Goal: Information Seeking & Learning: Learn about a topic

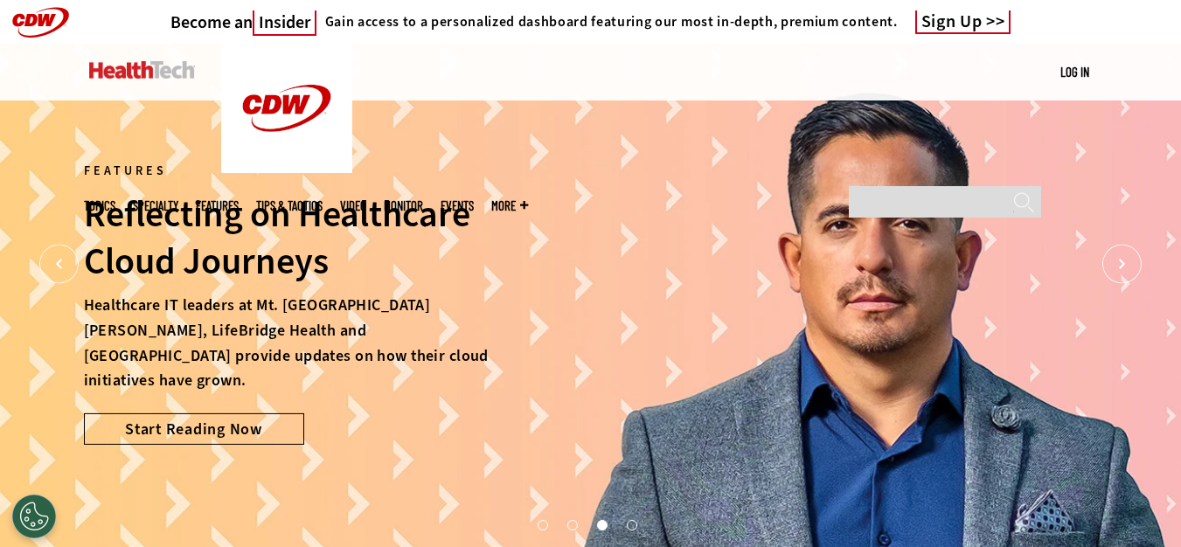
click at [239, 199] on link "Features" at bounding box center [217, 205] width 43 height 13
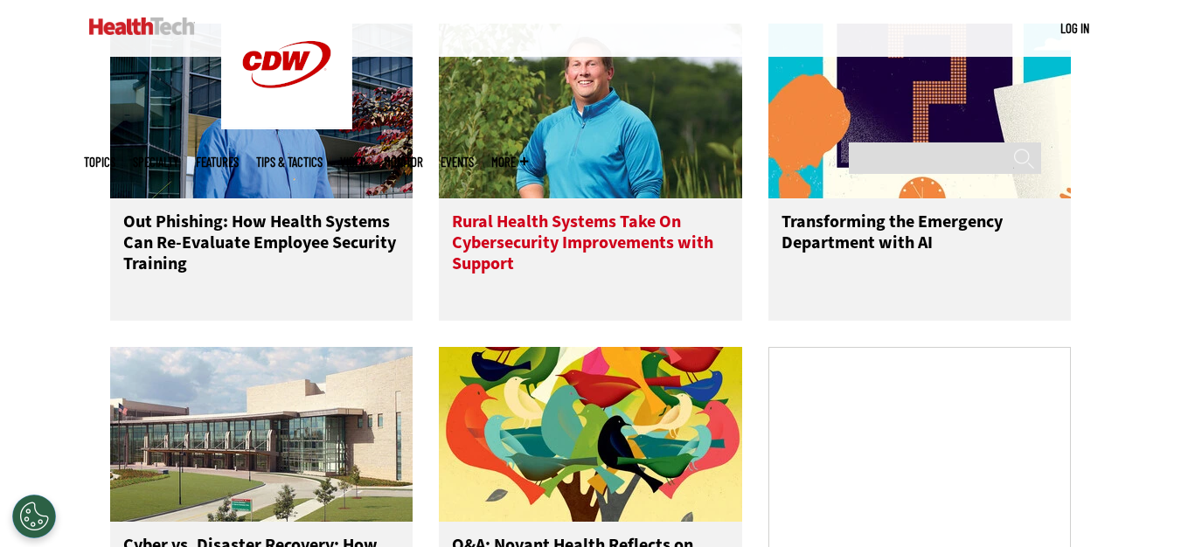
scroll to position [961, 0]
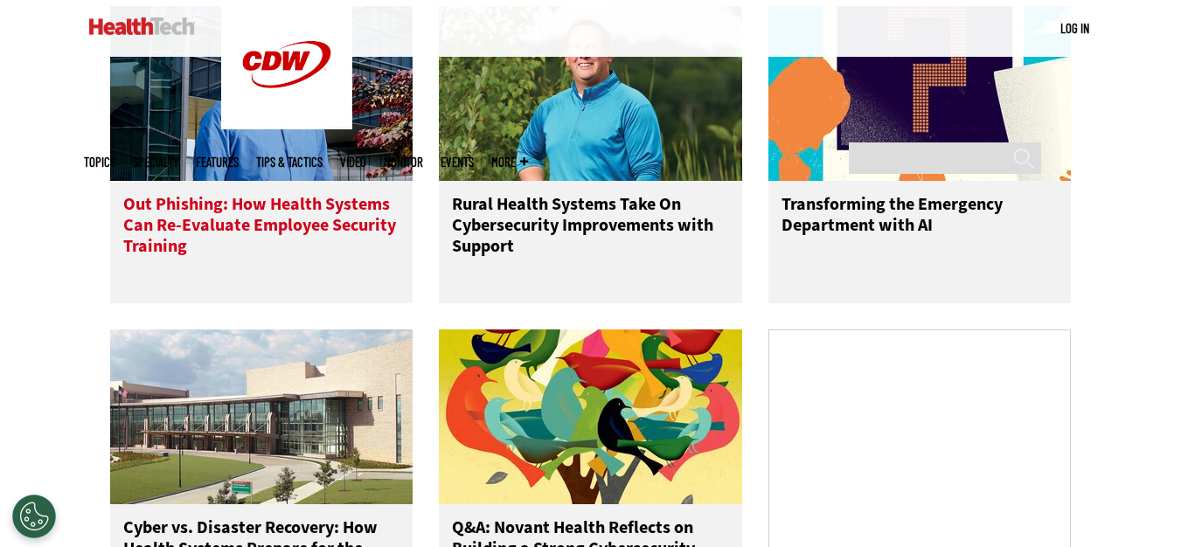
click at [224, 120] on img at bounding box center [261, 93] width 303 height 175
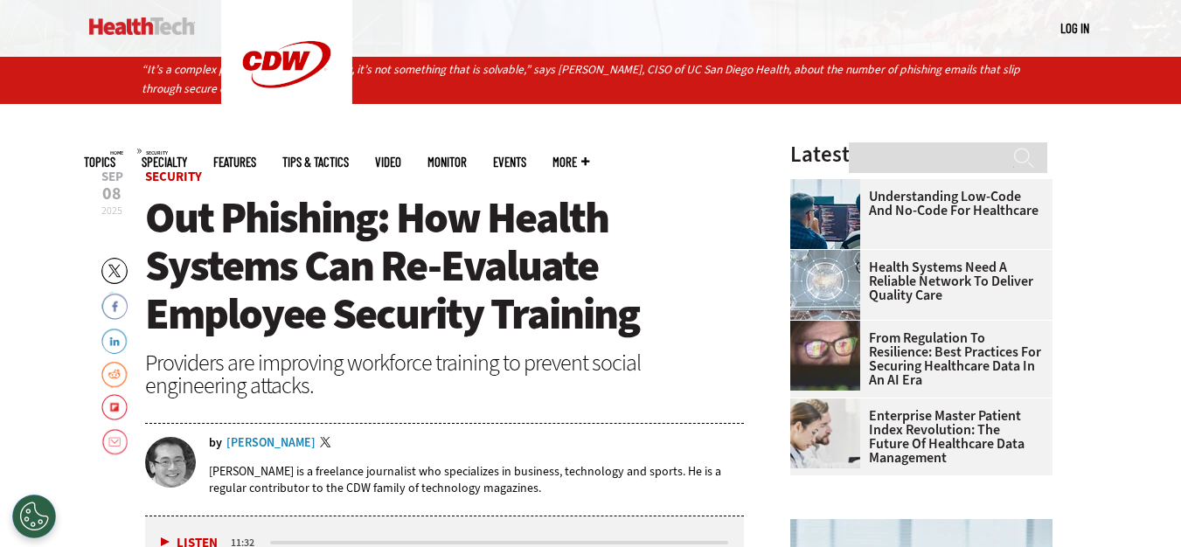
scroll to position [350, 0]
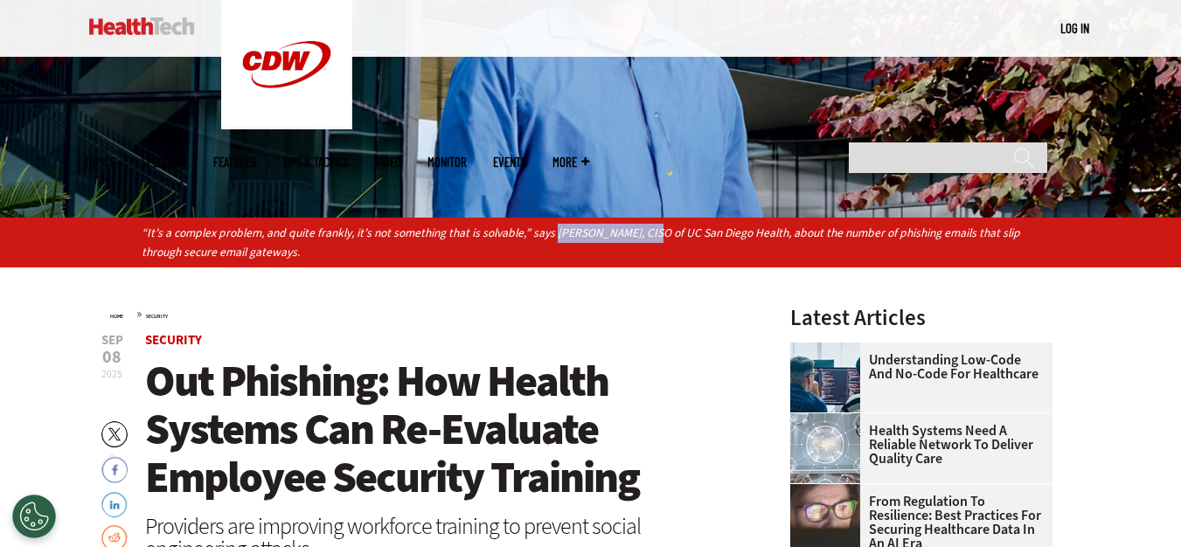
drag, startPoint x: 552, startPoint y: 225, endPoint x: 638, endPoint y: 231, distance: 85.8
click at [638, 231] on p "“It’s a complex problem, and quite frankly, it’s not something that is solvable…" at bounding box center [591, 243] width 898 height 38
copy p "Scott Currie, CISO"
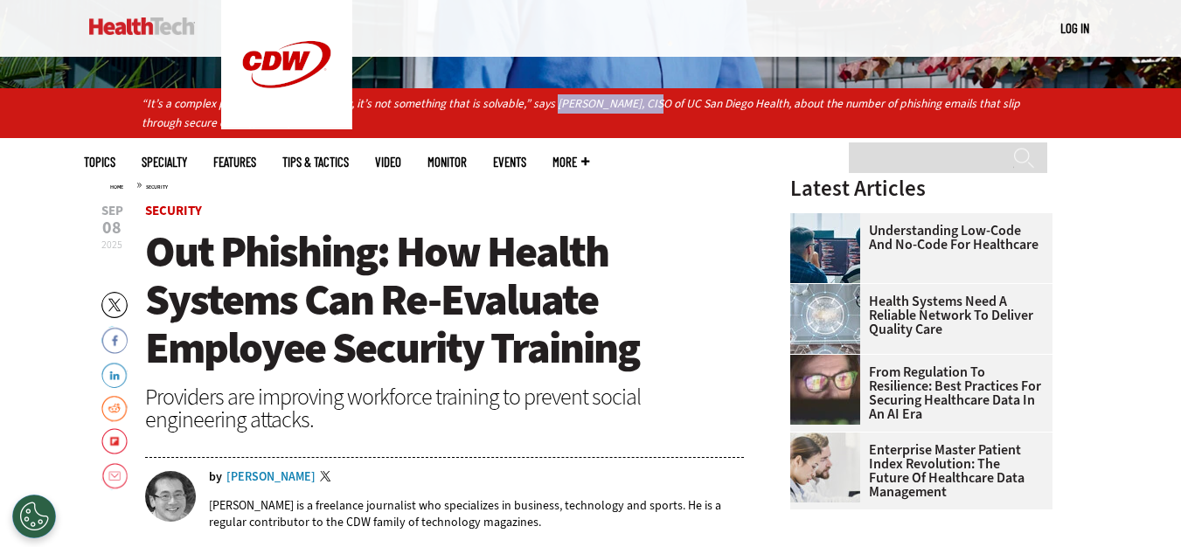
scroll to position [262, 0]
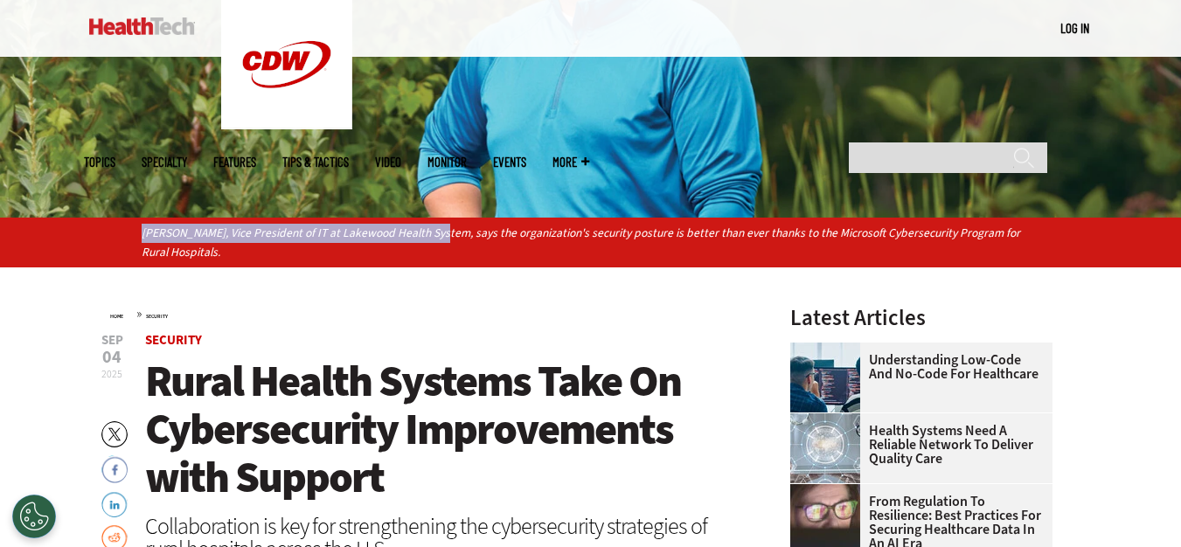
drag, startPoint x: 142, startPoint y: 233, endPoint x: 492, endPoint y: 268, distance: 351.4
click at [435, 229] on p "Jim Roeder, Vice President of IT at Lakewood Health System, says the organizati…" at bounding box center [591, 243] width 898 height 38
copy p "Jim Roeder, Vice President of IT at Lakewood Health System"
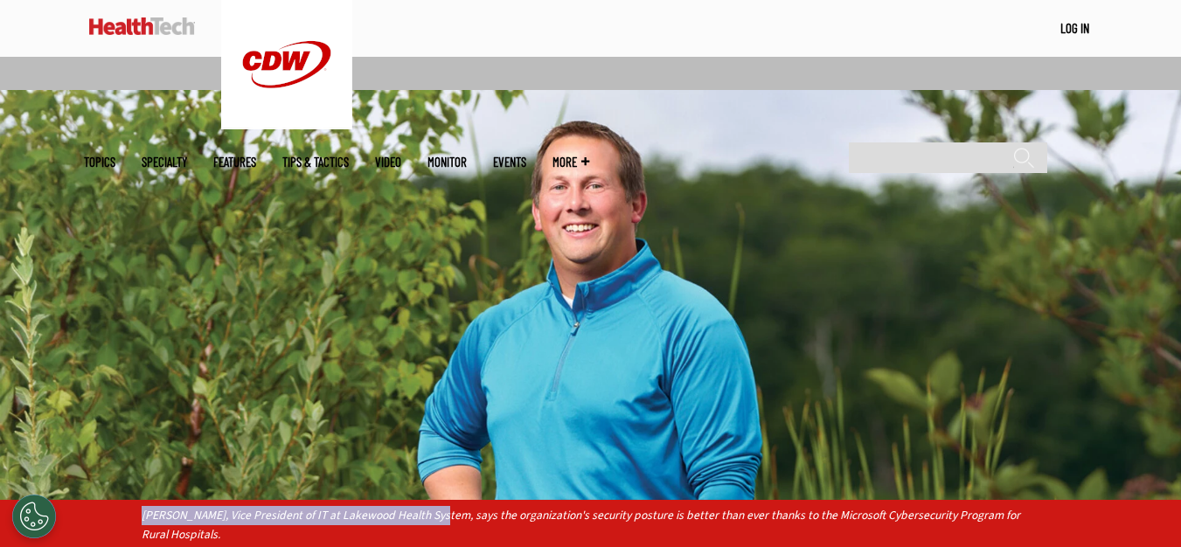
scroll to position [175, 0]
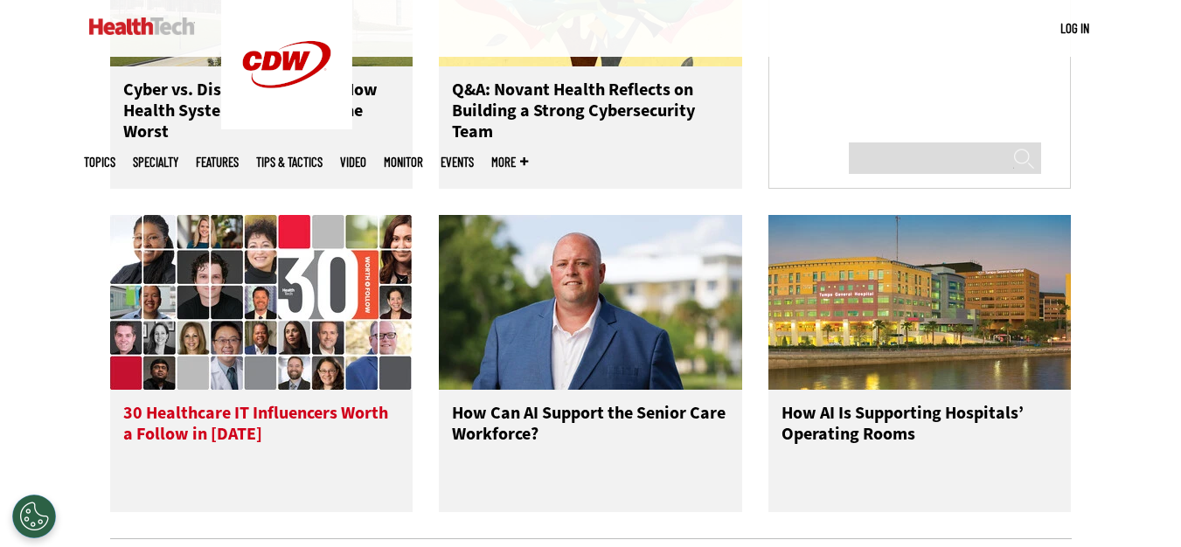
click at [290, 334] on img at bounding box center [261, 302] width 303 height 175
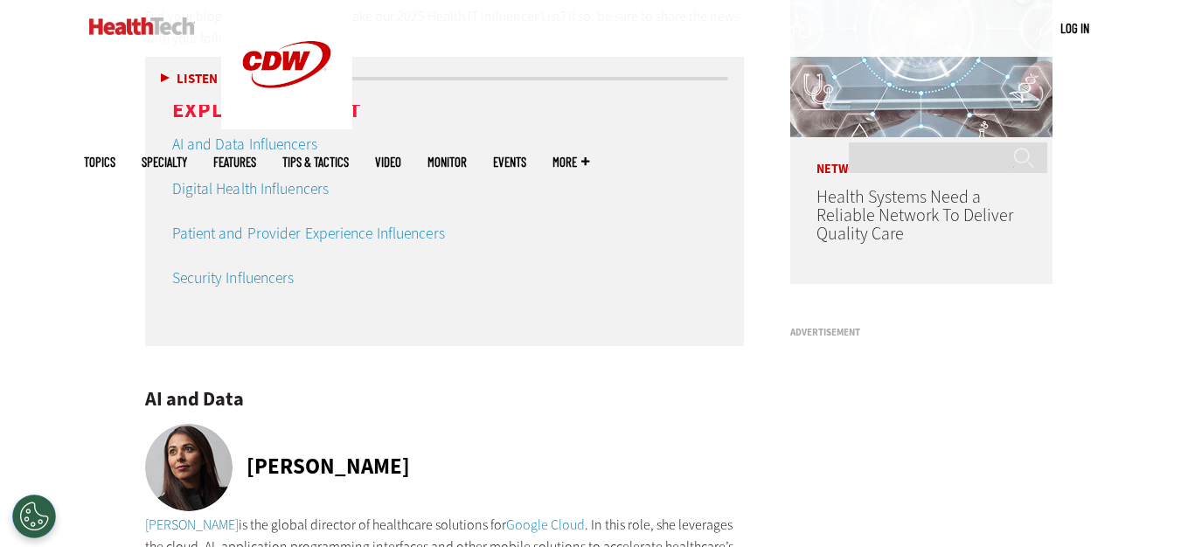
scroll to position [1748, 0]
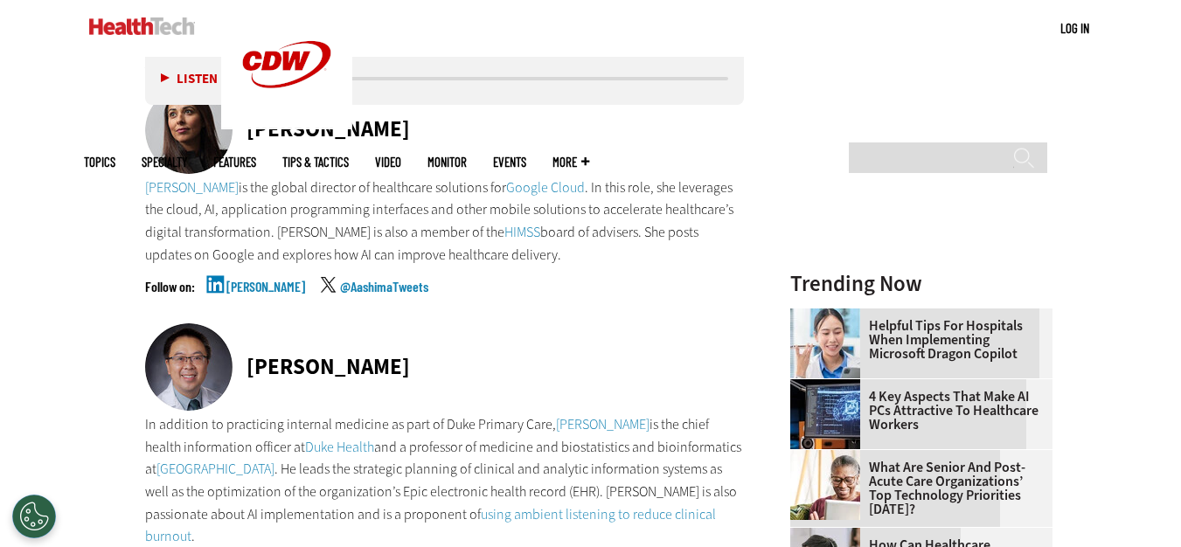
click at [240, 290] on link "Aashima Gupta" at bounding box center [265, 302] width 79 height 44
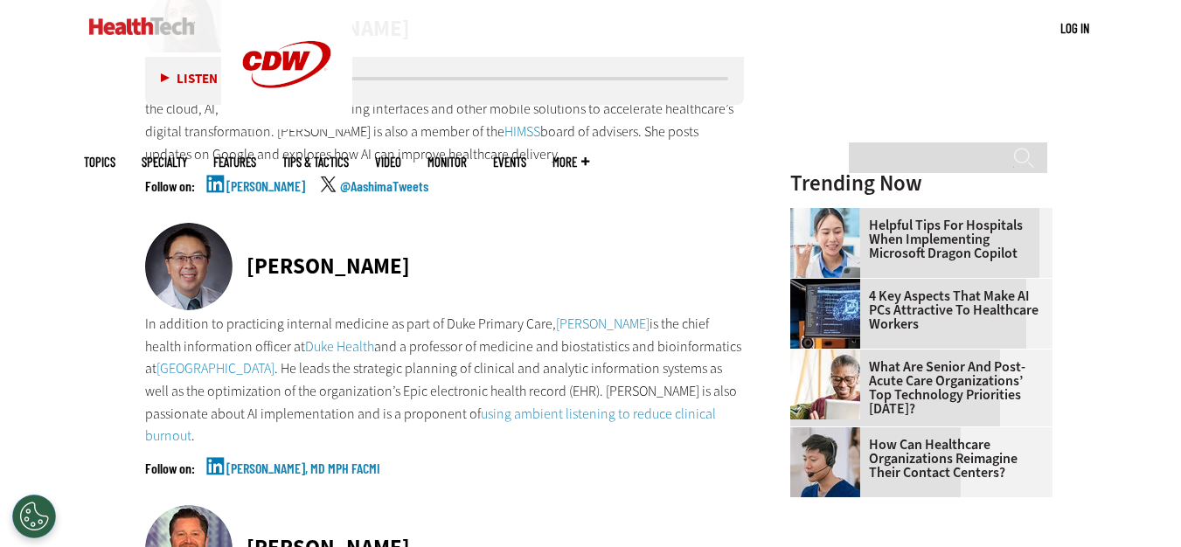
scroll to position [2010, 0]
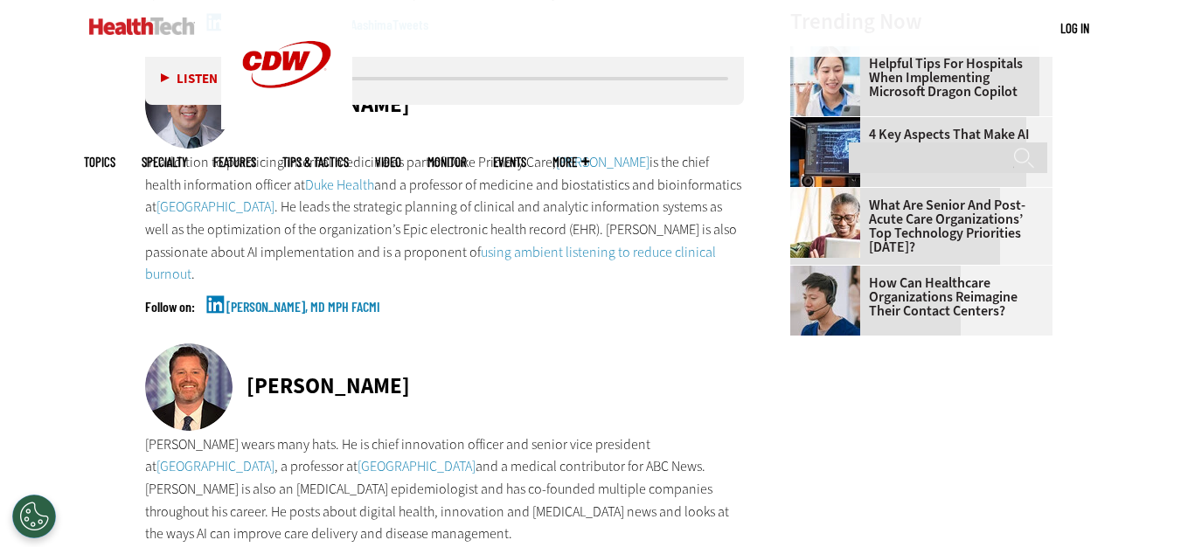
click at [250, 307] on link "Eric Poon, MD MPH FACMI" at bounding box center [303, 322] width 154 height 44
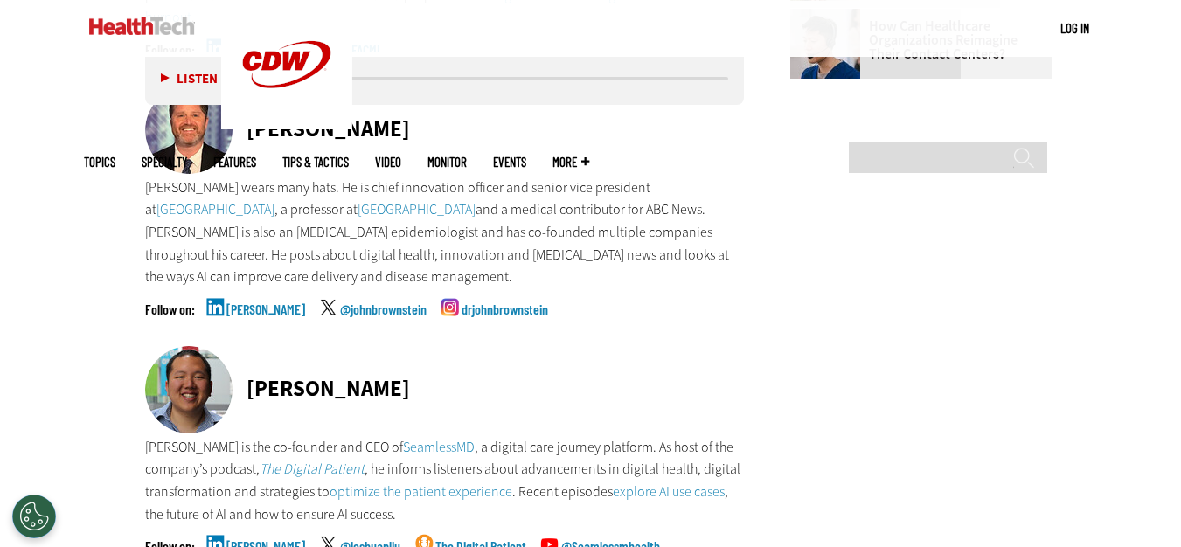
scroll to position [2272, 0]
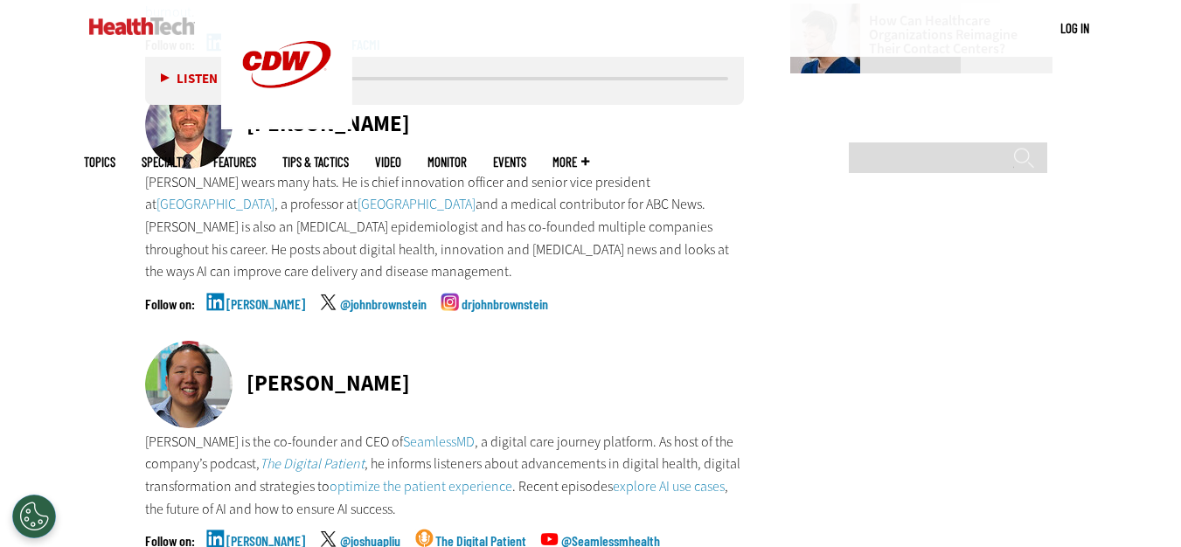
click at [281, 305] on link "John Brownstein" at bounding box center [265, 319] width 79 height 44
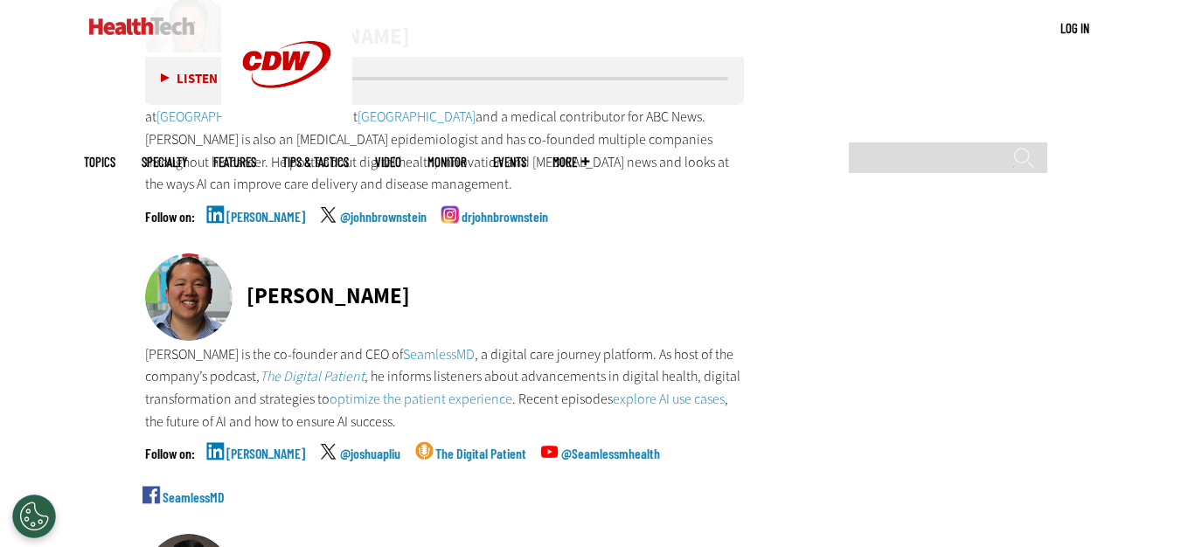
scroll to position [2447, 0]
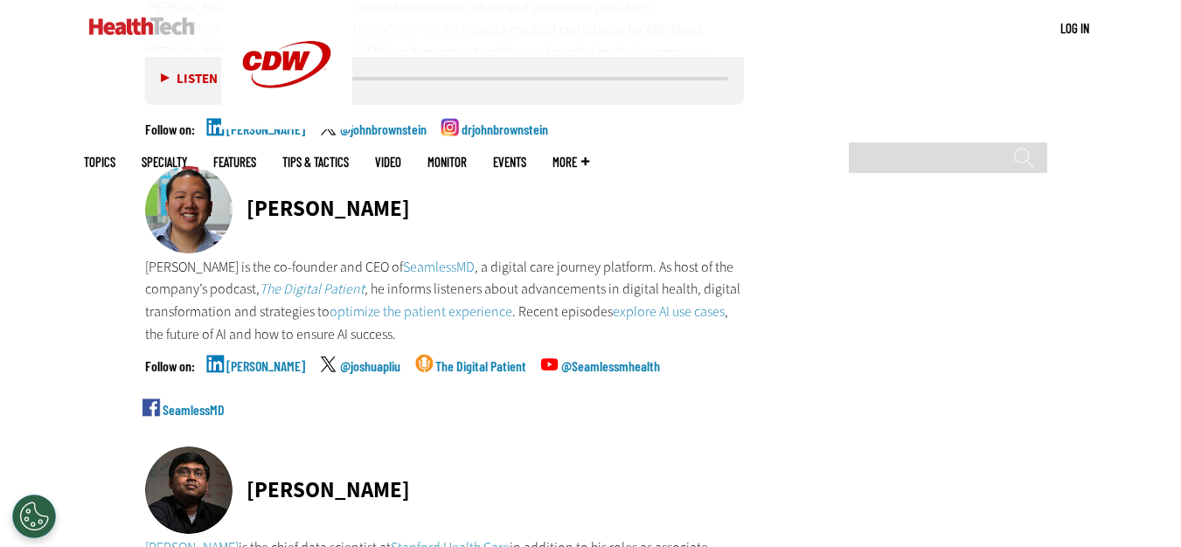
click at [259, 364] on link "Joshua Liu" at bounding box center [265, 381] width 79 height 44
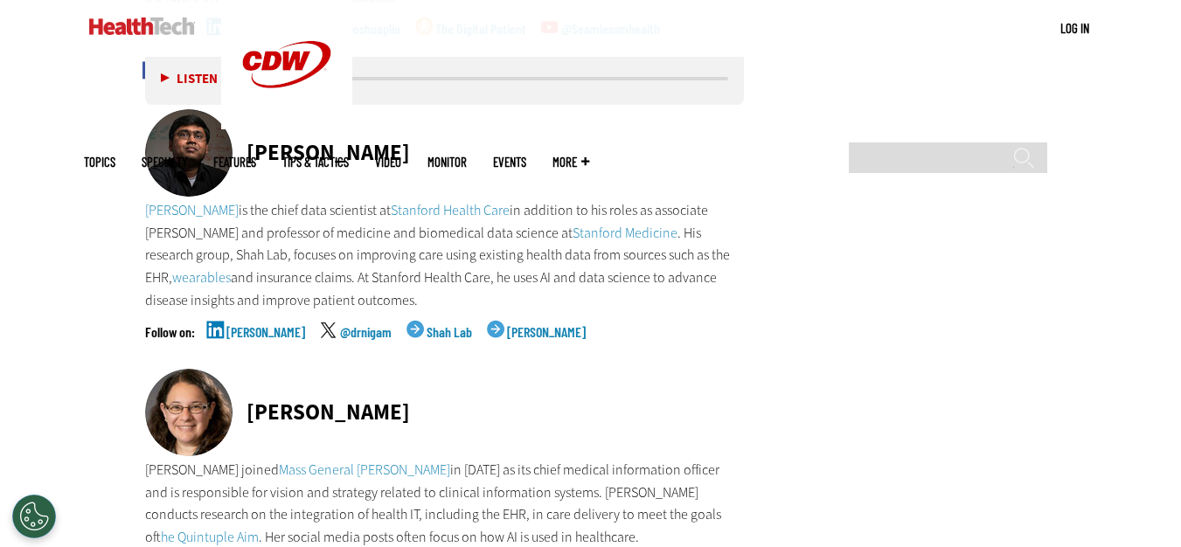
scroll to position [2797, 0]
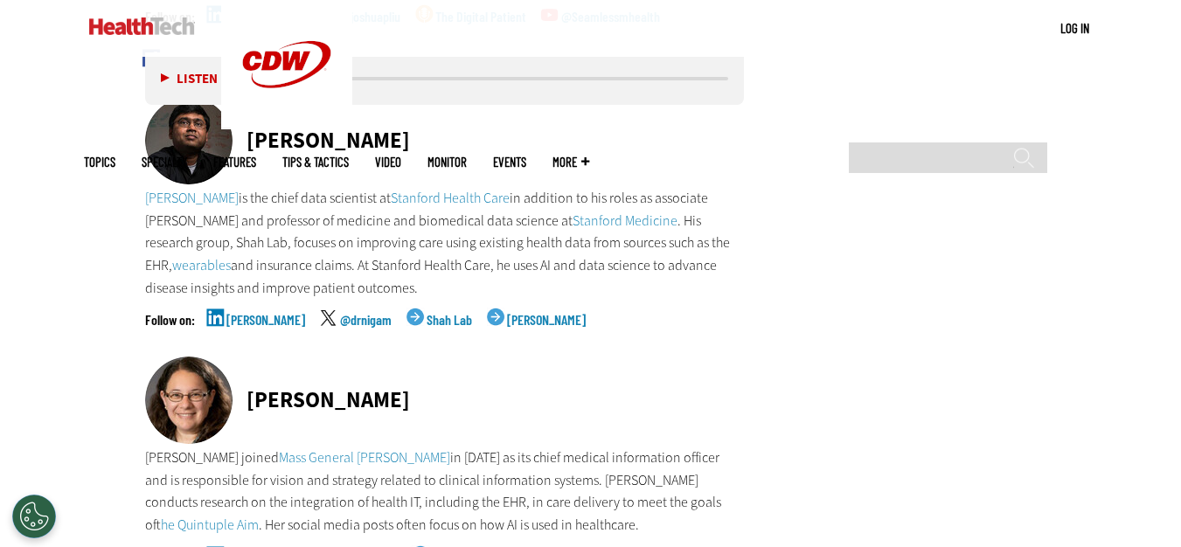
click at [257, 316] on link "Nigam Shah" at bounding box center [265, 335] width 79 height 44
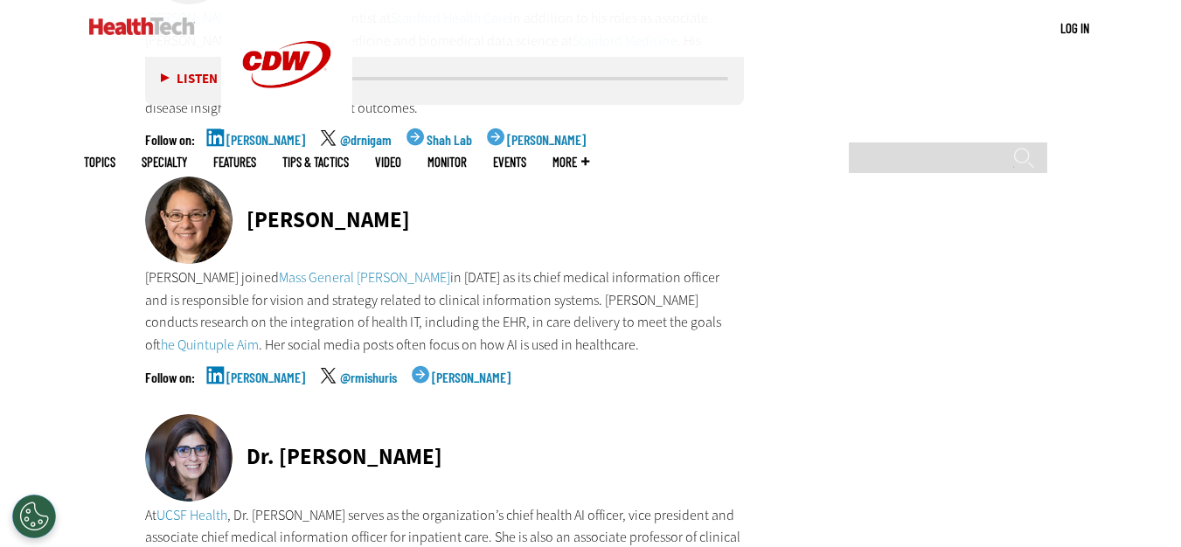
scroll to position [3059, 0]
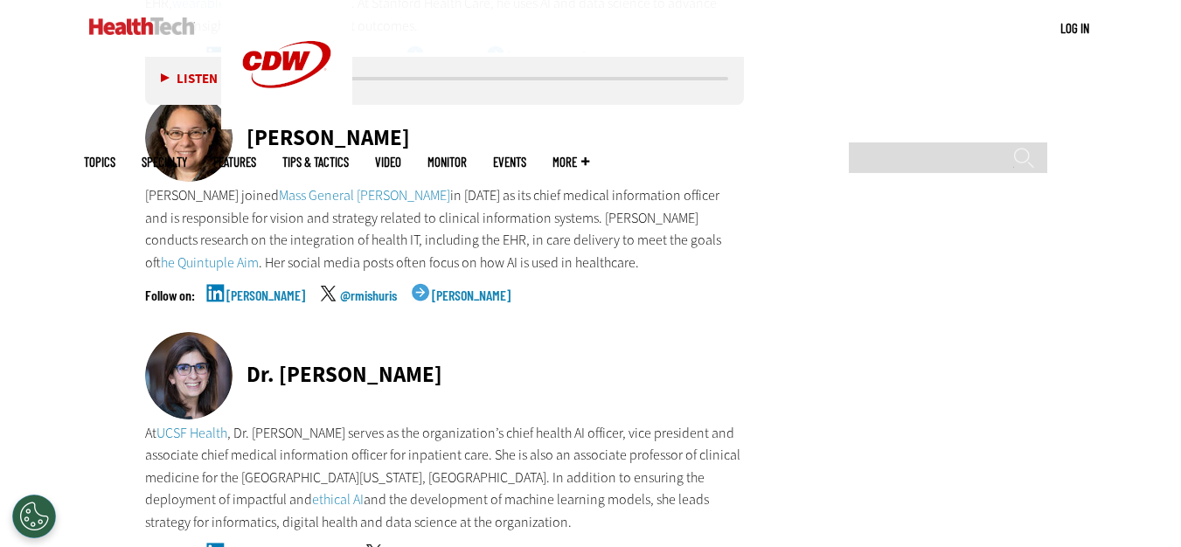
click at [259, 296] on link "Rebecca M." at bounding box center [265, 310] width 79 height 44
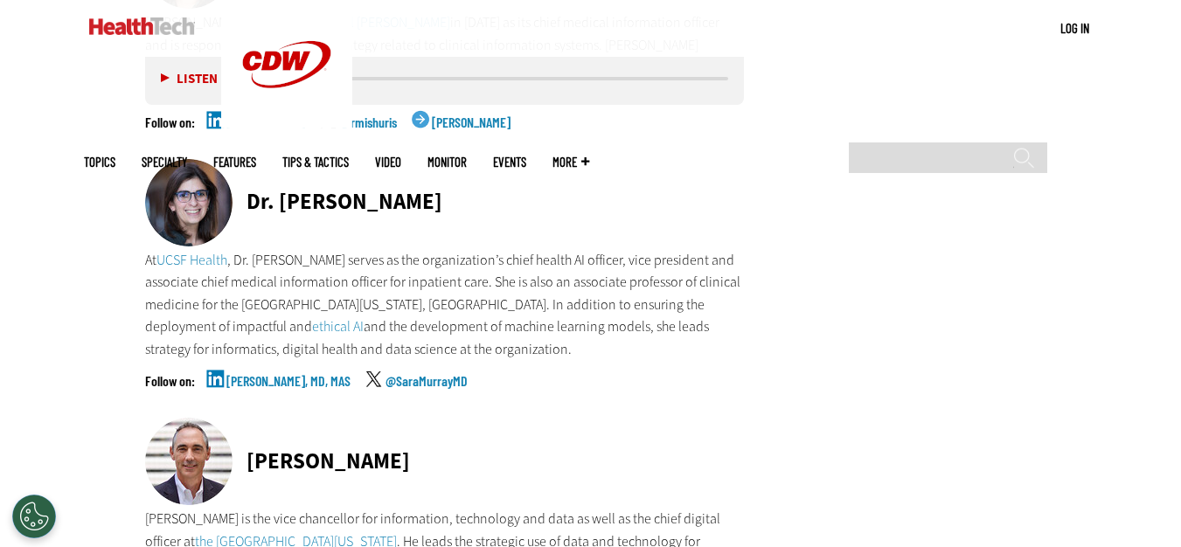
scroll to position [3234, 0]
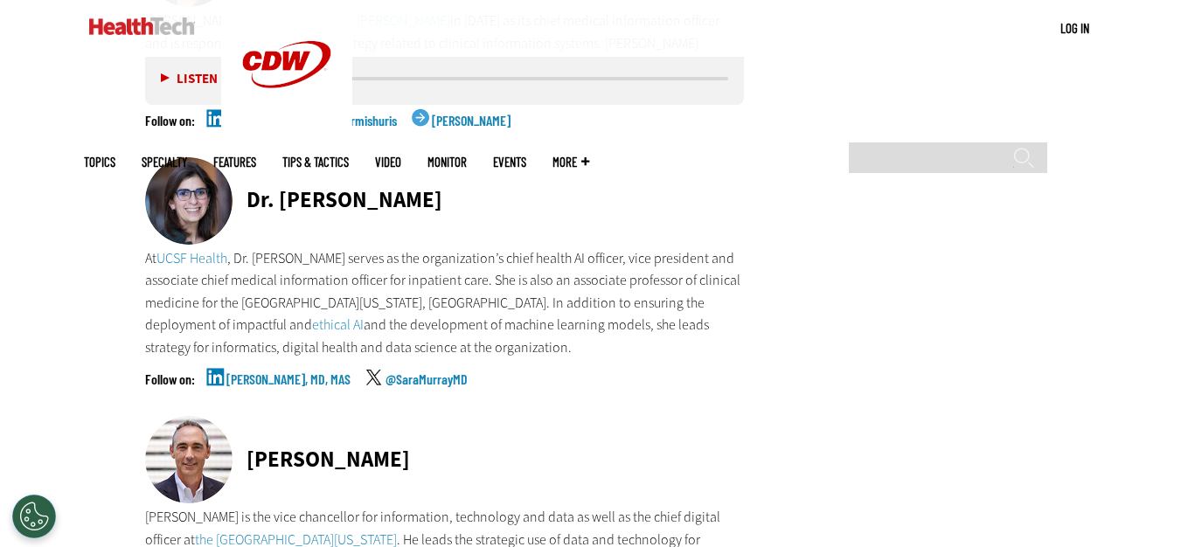
click at [267, 379] on link "Sara Murray, MD, MAS" at bounding box center [288, 394] width 124 height 44
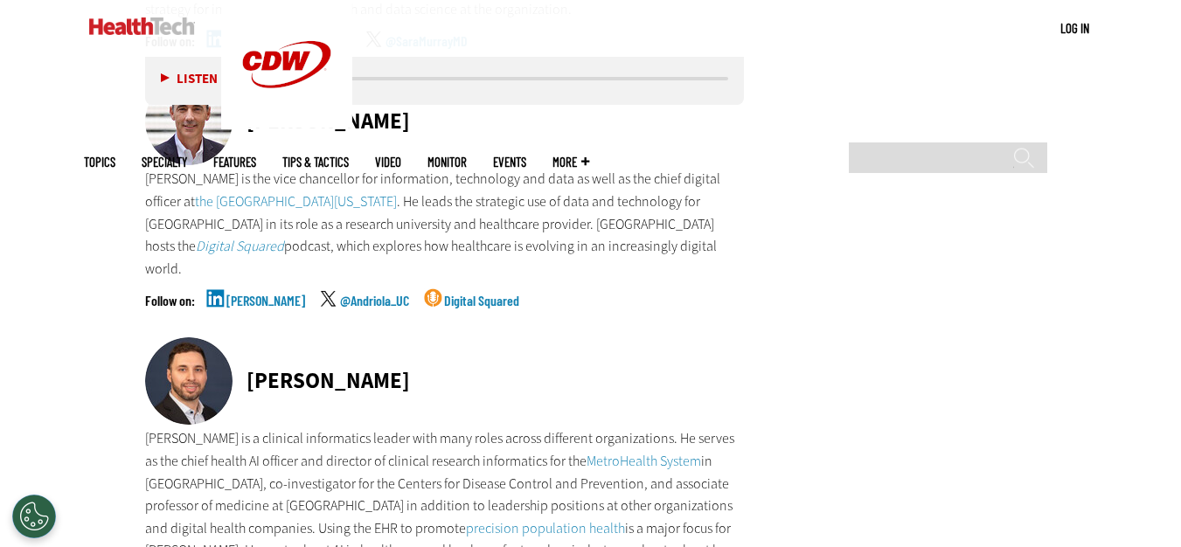
scroll to position [3583, 0]
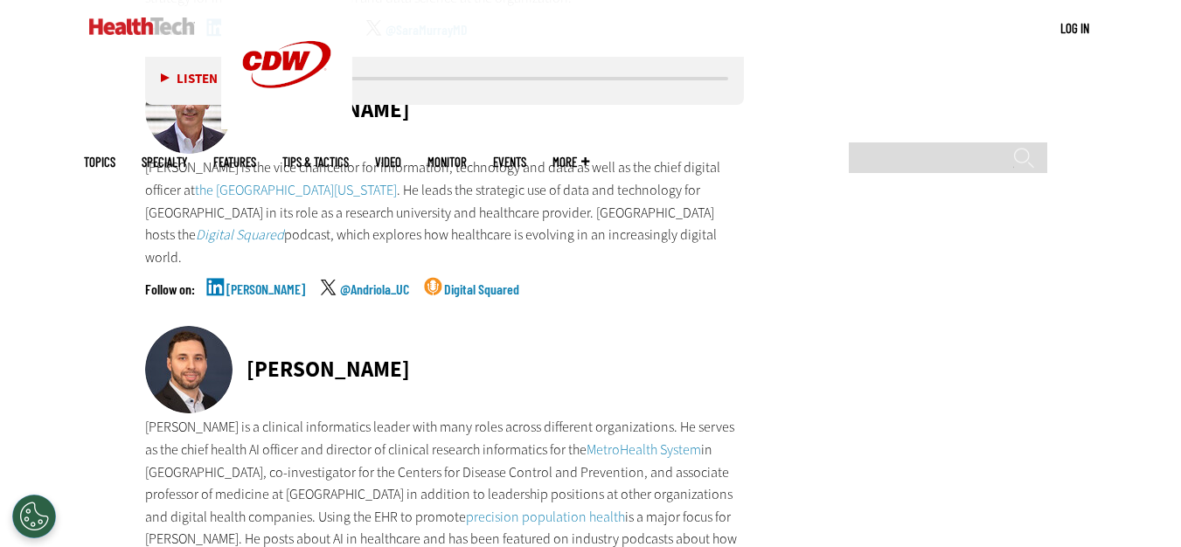
click at [240, 282] on link "Tom Andriola" at bounding box center [265, 304] width 79 height 44
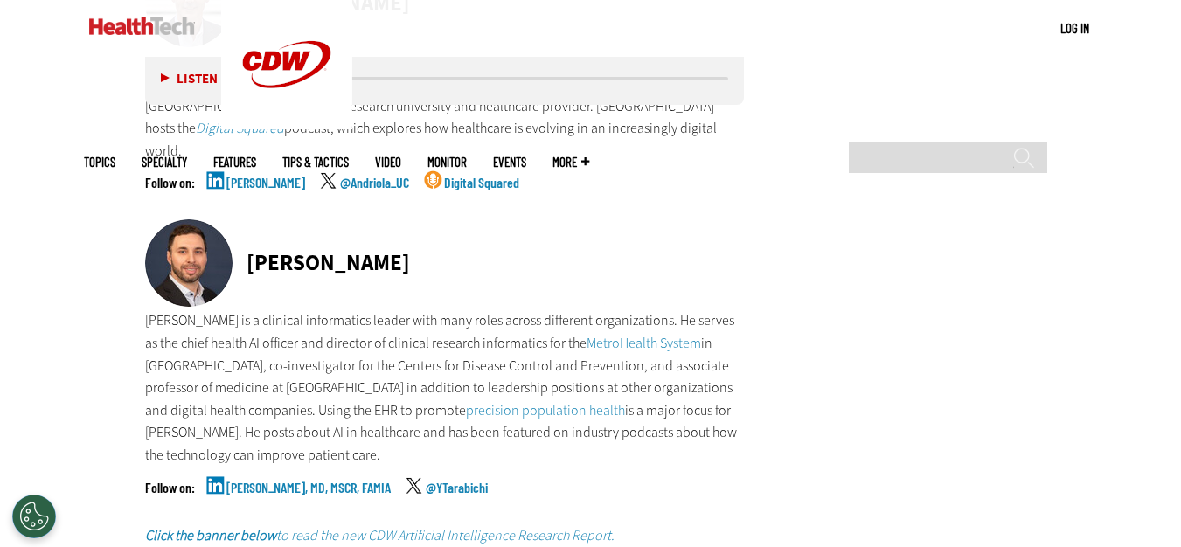
scroll to position [3758, 0]
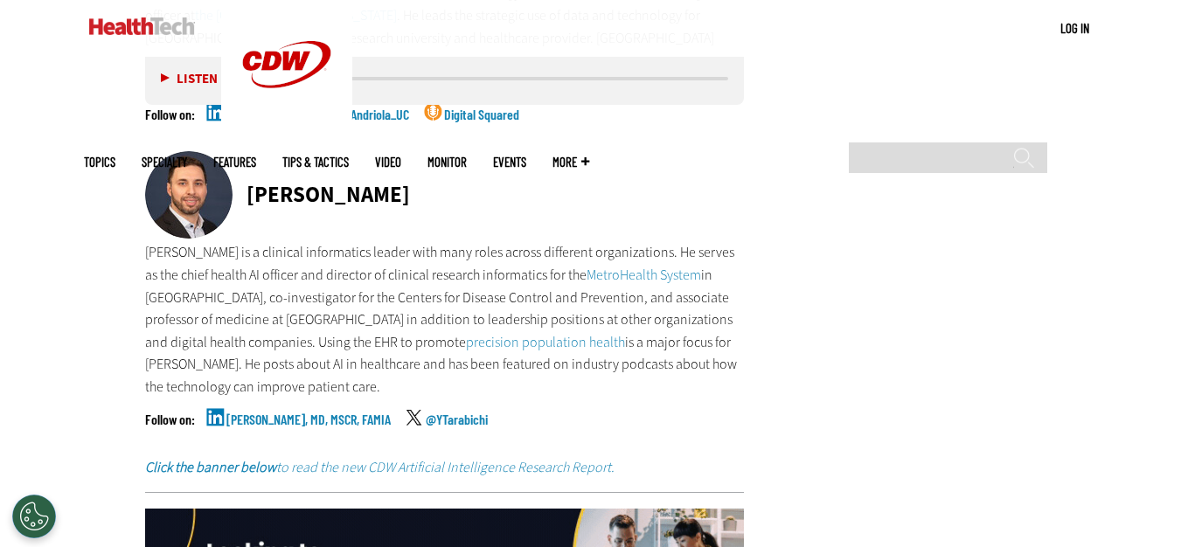
click at [266, 413] on link "Yasir Tarabichi, MD, MSCR, FAMIA" at bounding box center [308, 435] width 164 height 44
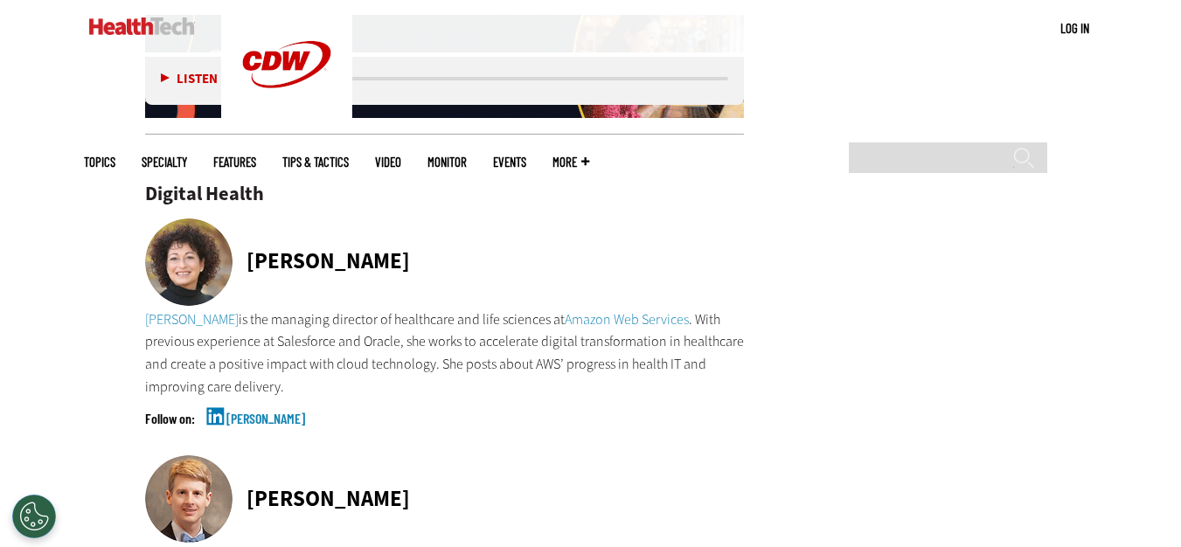
scroll to position [4283, 0]
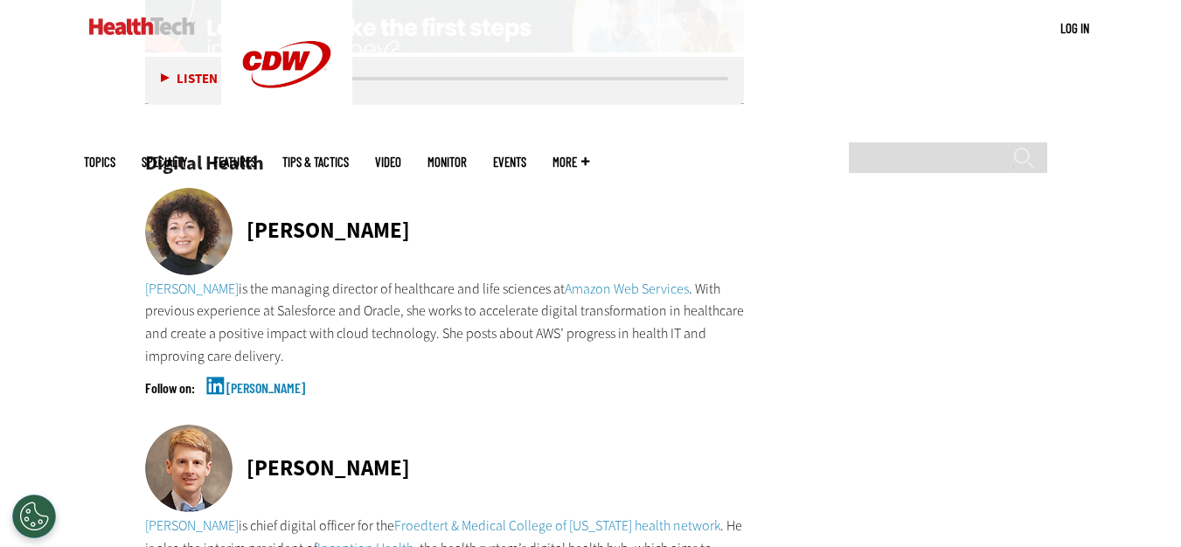
click at [263, 381] on link "Allyson Fryhoff" at bounding box center [265, 403] width 79 height 44
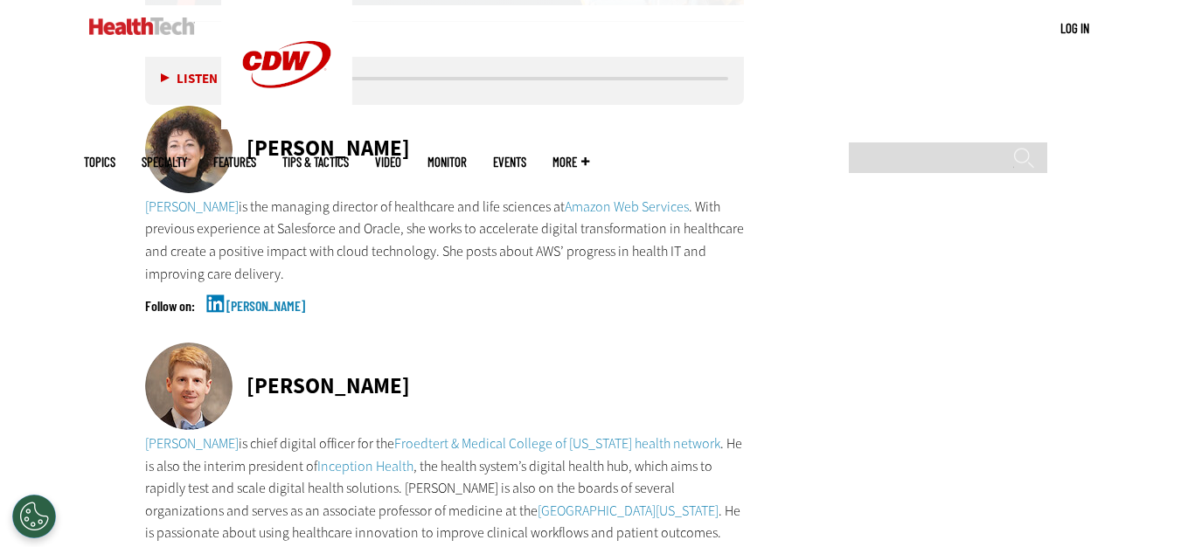
scroll to position [4545, 0]
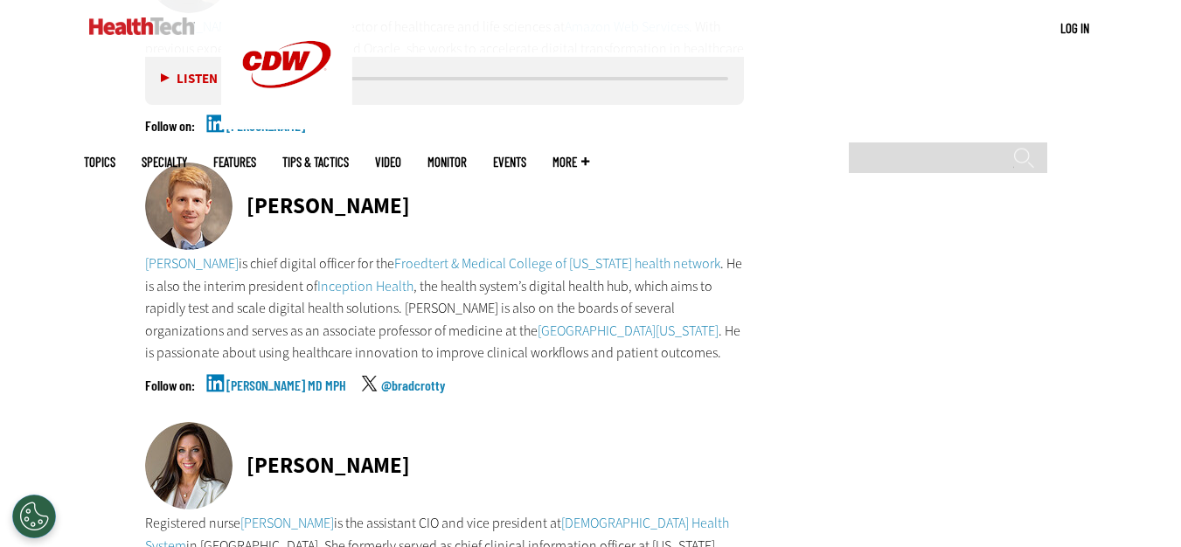
click at [286, 378] on link "Bradley Crotty MD MPH" at bounding box center [286, 400] width 120 height 44
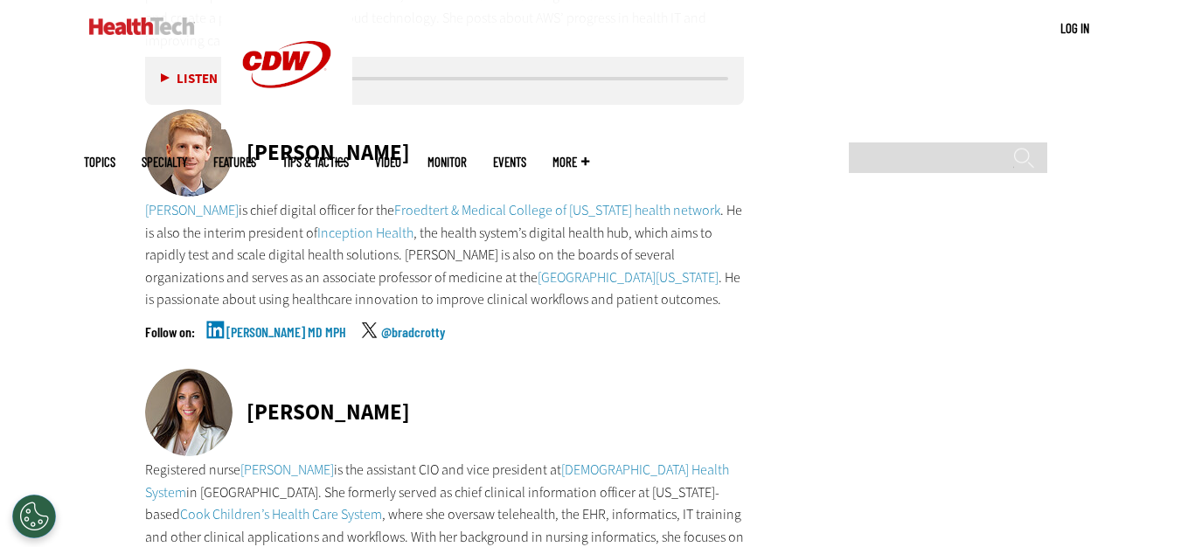
scroll to position [4807, 0]
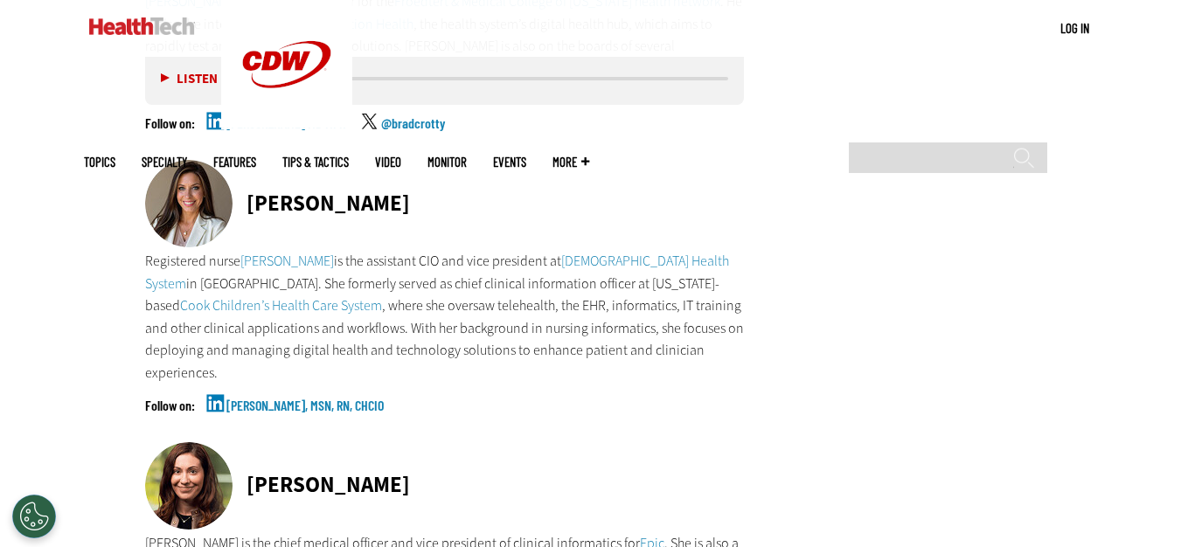
click at [247, 399] on link "Charity Darnell, MSN, RN, CHCIO" at bounding box center [304, 421] width 157 height 44
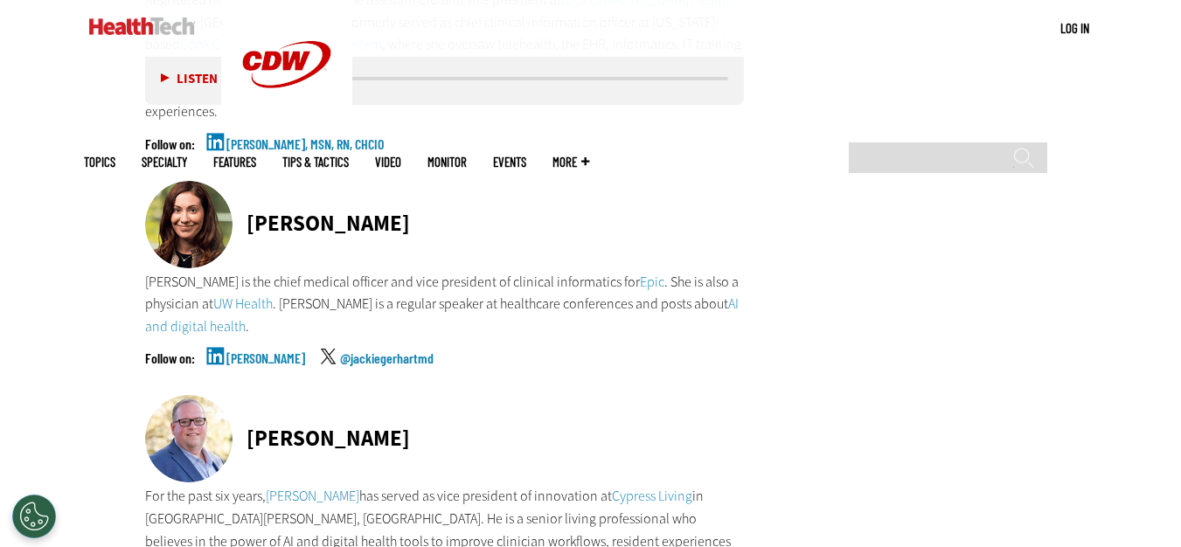
scroll to position [5069, 0]
click at [264, 350] on link "Jackie Gerhart" at bounding box center [265, 372] width 79 height 44
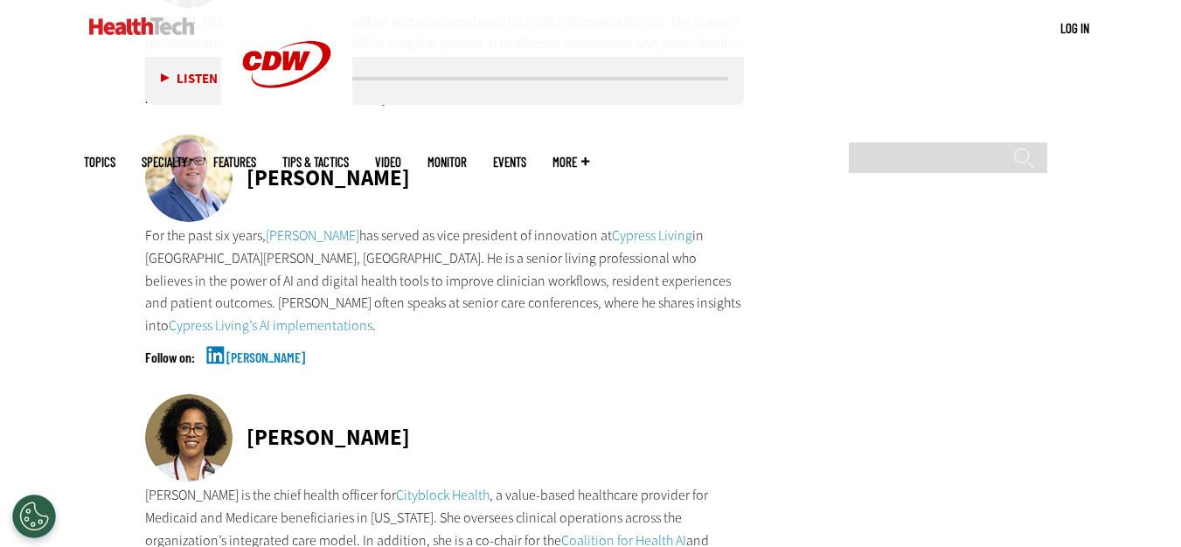
scroll to position [5332, 0]
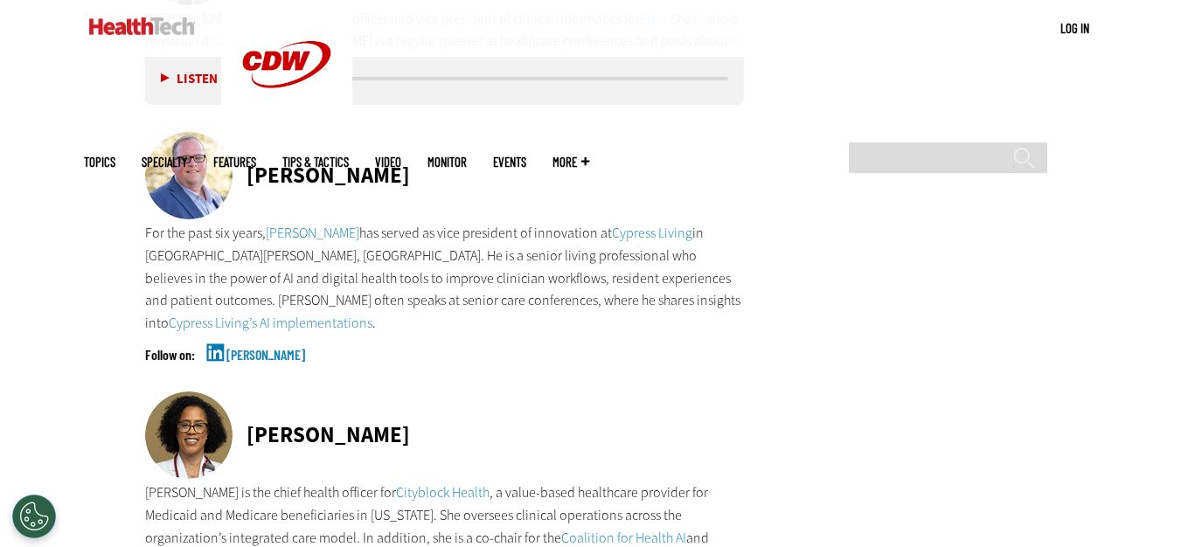
click at [262, 348] on link "Joe Velderman" at bounding box center [265, 370] width 79 height 44
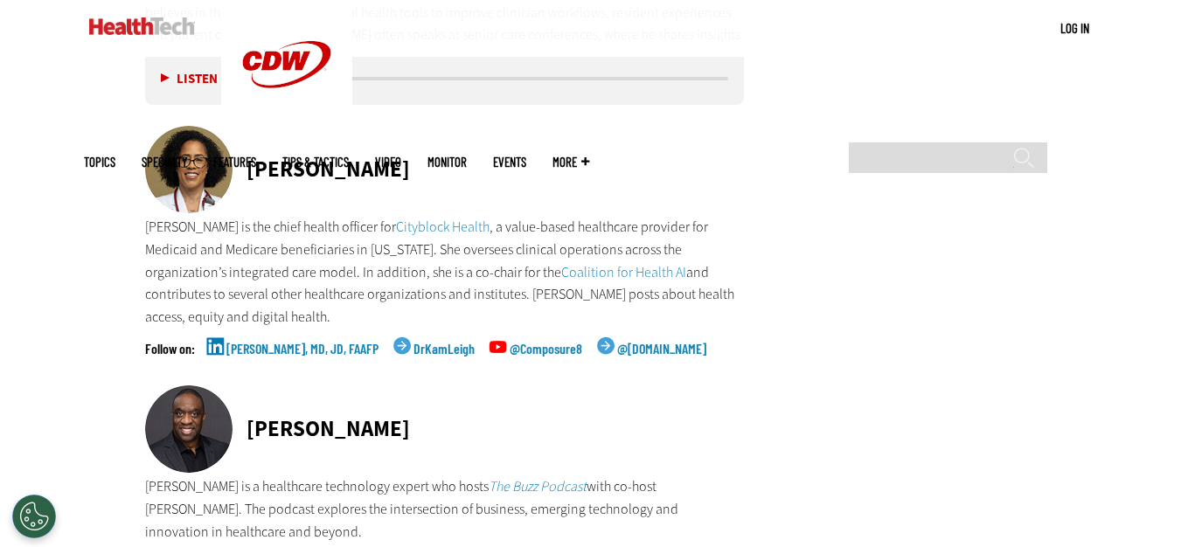
scroll to position [5681, 0]
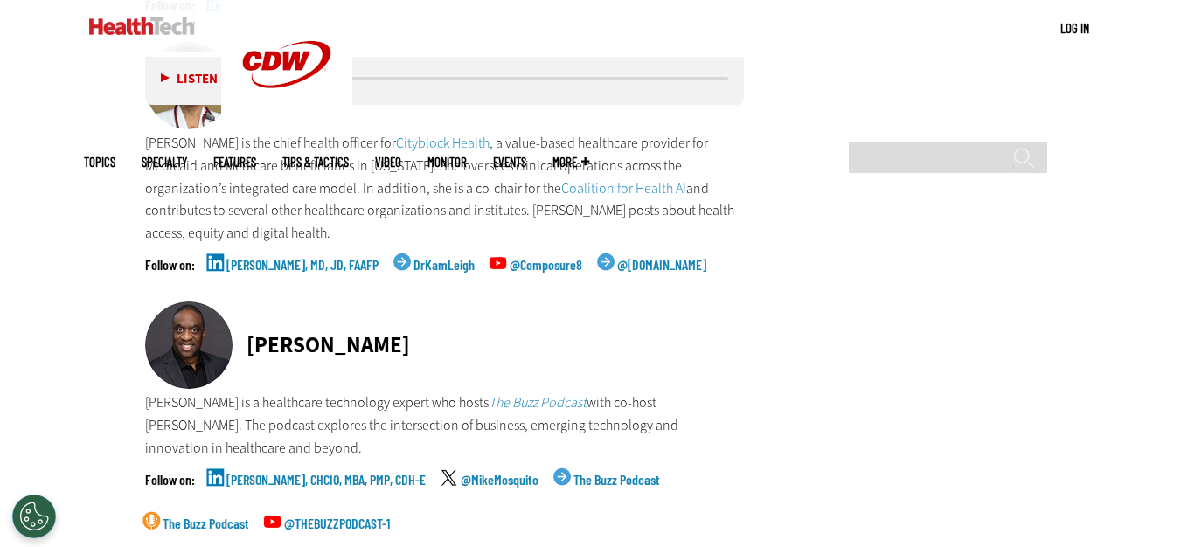
click at [283, 258] on link "Kameron Matthews, MD, JD, FAAFP" at bounding box center [302, 280] width 152 height 44
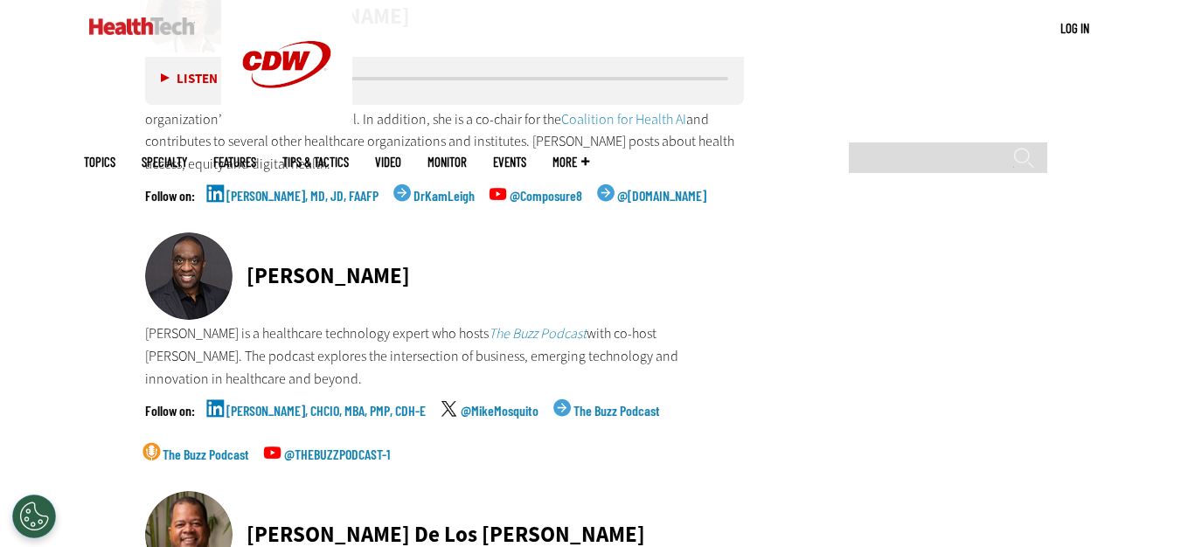
scroll to position [5856, 0]
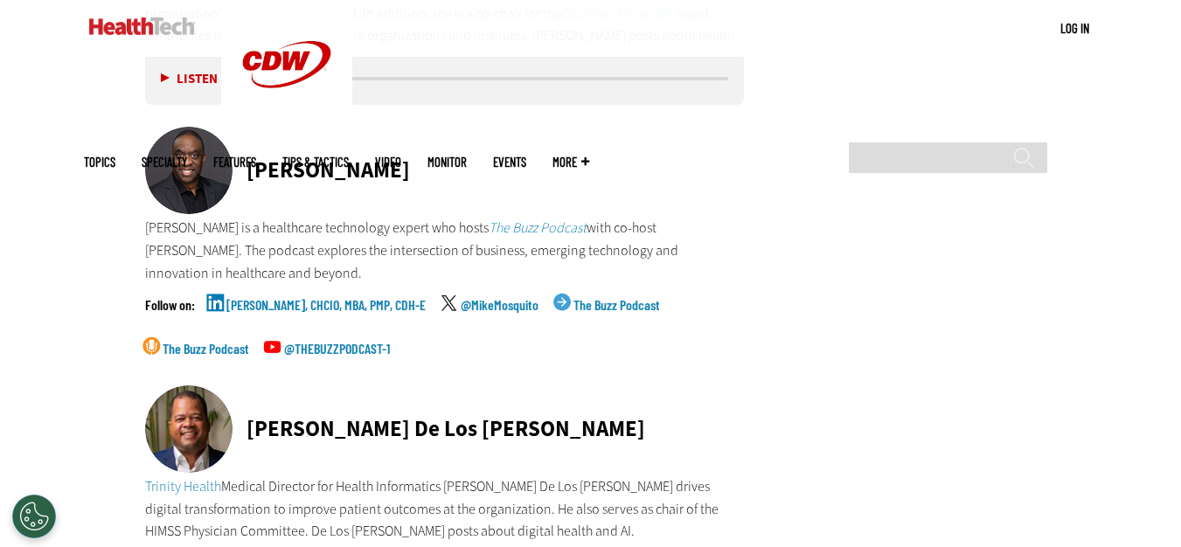
click at [288, 272] on div "Mike Mosquito Mike Mosquito is a healthcare technology expert who hosts The Buz…" at bounding box center [445, 256] width 600 height 259
click at [292, 298] on link "Mike Mosquito, CHCIO, MBA, PMP, CDH-E" at bounding box center [325, 320] width 199 height 44
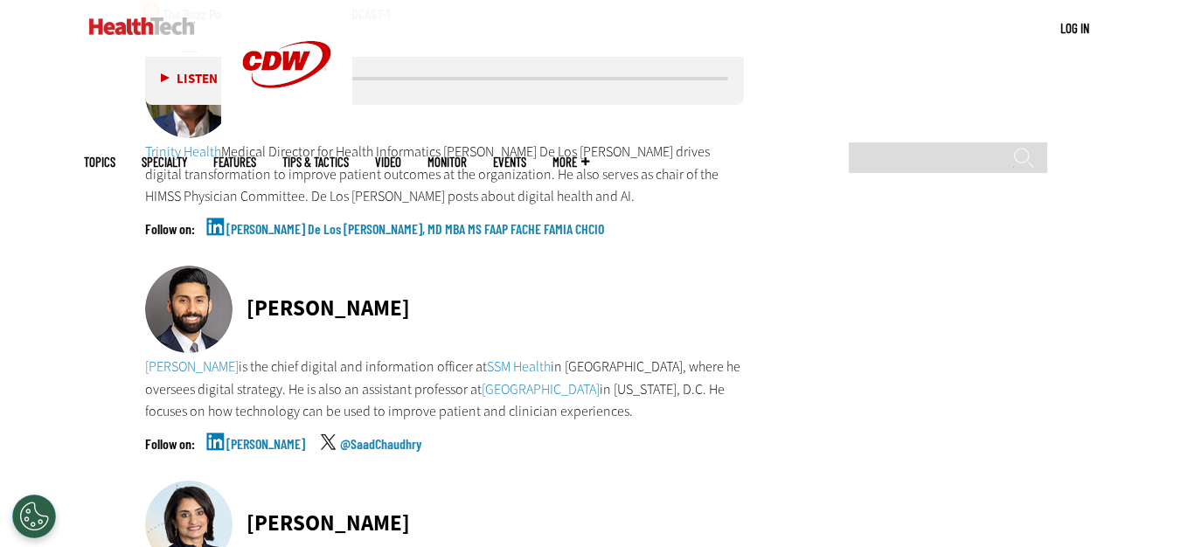
scroll to position [6206, 0]
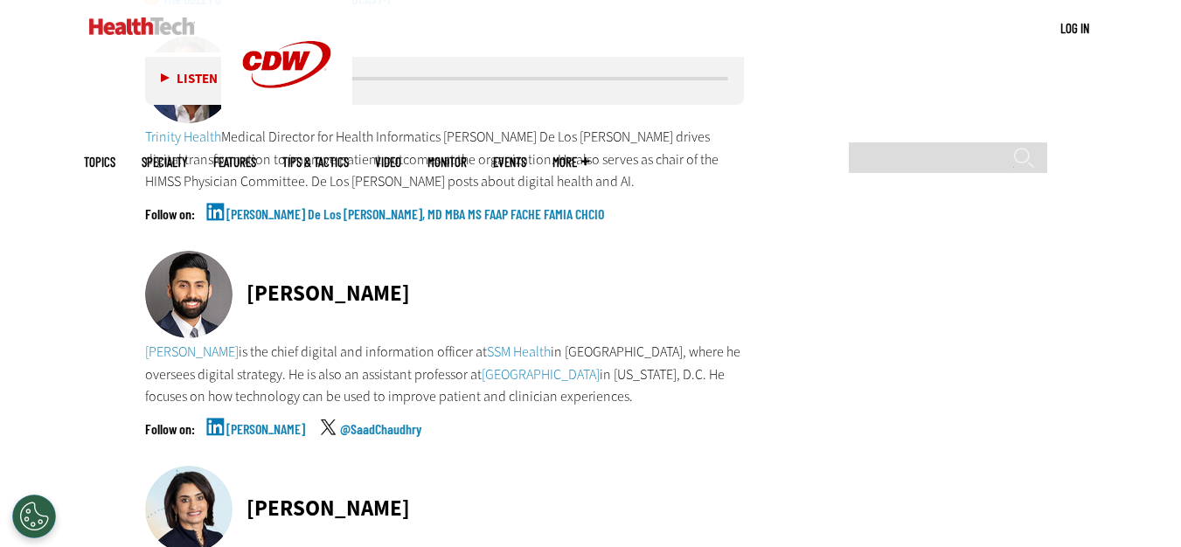
click at [275, 181] on div "Dr. Roosevelt De Los Santos Trinity Health Medical Director for Health Informat…" at bounding box center [445, 143] width 600 height 215
click at [272, 207] on link "Roosevelt De Los Santos, MD MBA MS FAAP FACHE FAMIA CHCIO" at bounding box center [415, 229] width 378 height 44
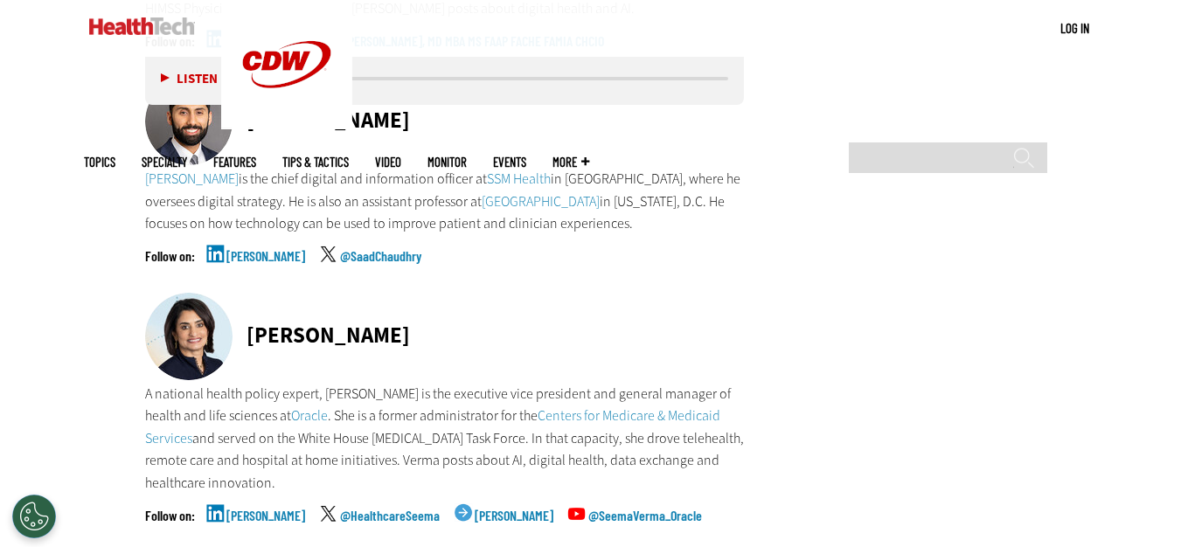
scroll to position [6380, 0]
click at [235, 221] on div "Saad Chaudhry Saad Chaudhry is the chief digital and information officer at SSM…" at bounding box center [445, 183] width 600 height 215
click at [234, 247] on link "Saad C." at bounding box center [265, 269] width 79 height 44
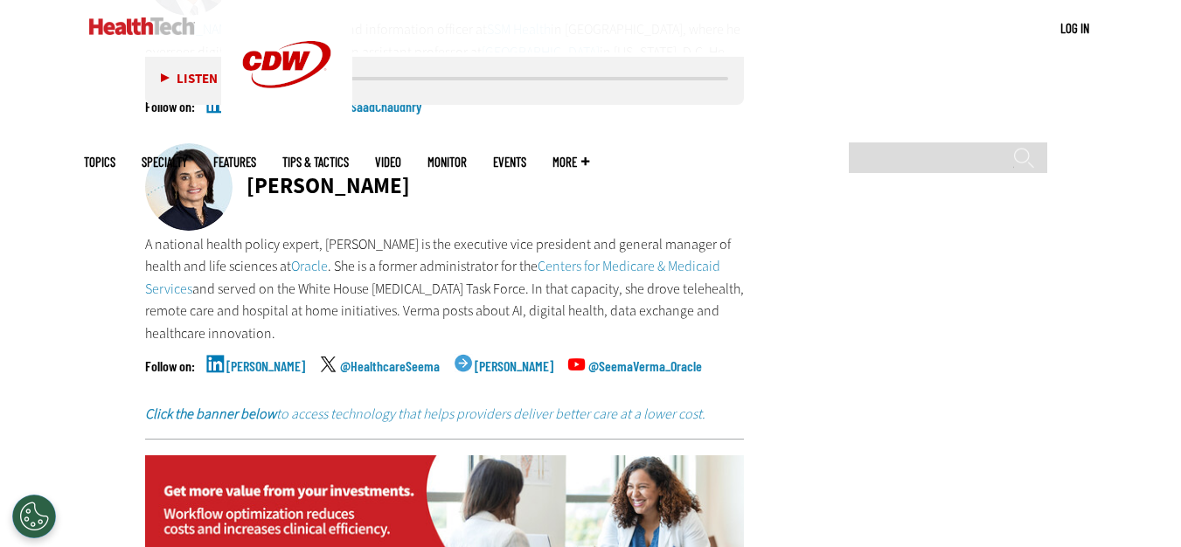
scroll to position [6643, 0]
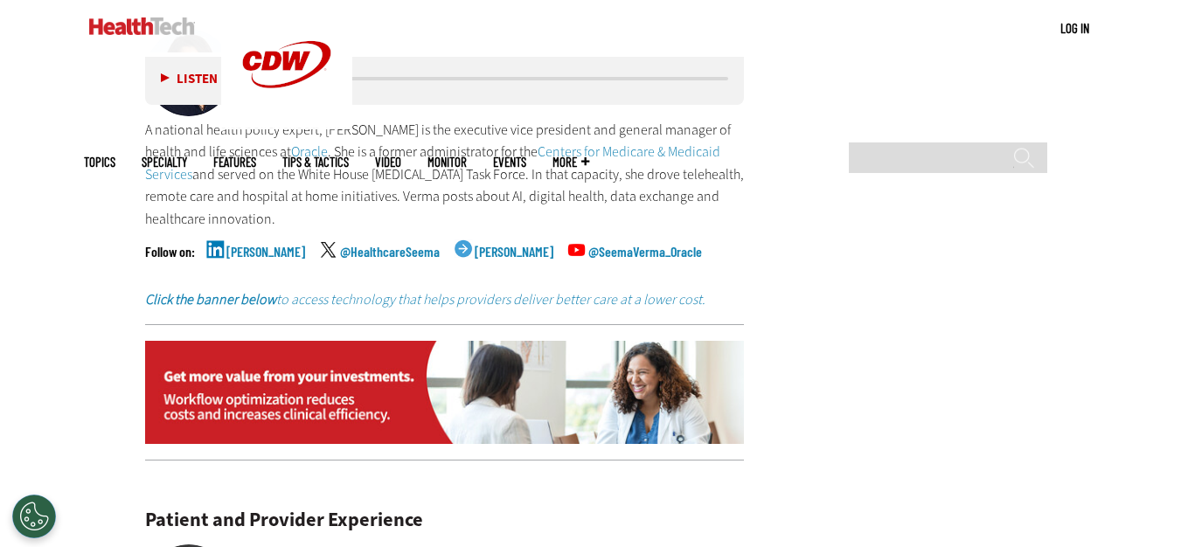
click at [273, 245] on link "Seema Verma" at bounding box center [265, 267] width 79 height 44
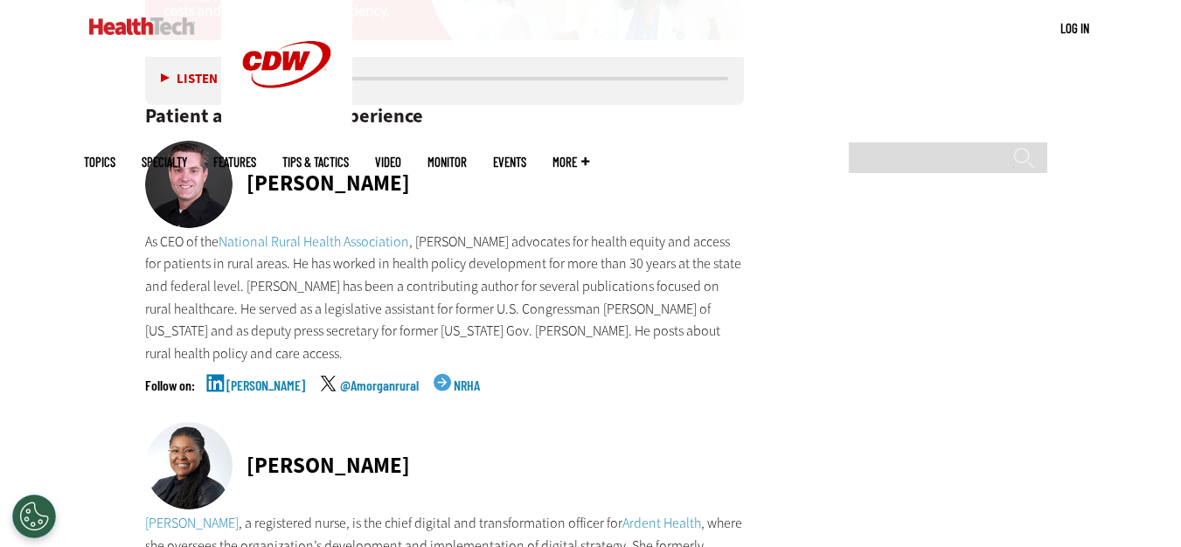
scroll to position [7080, 0]
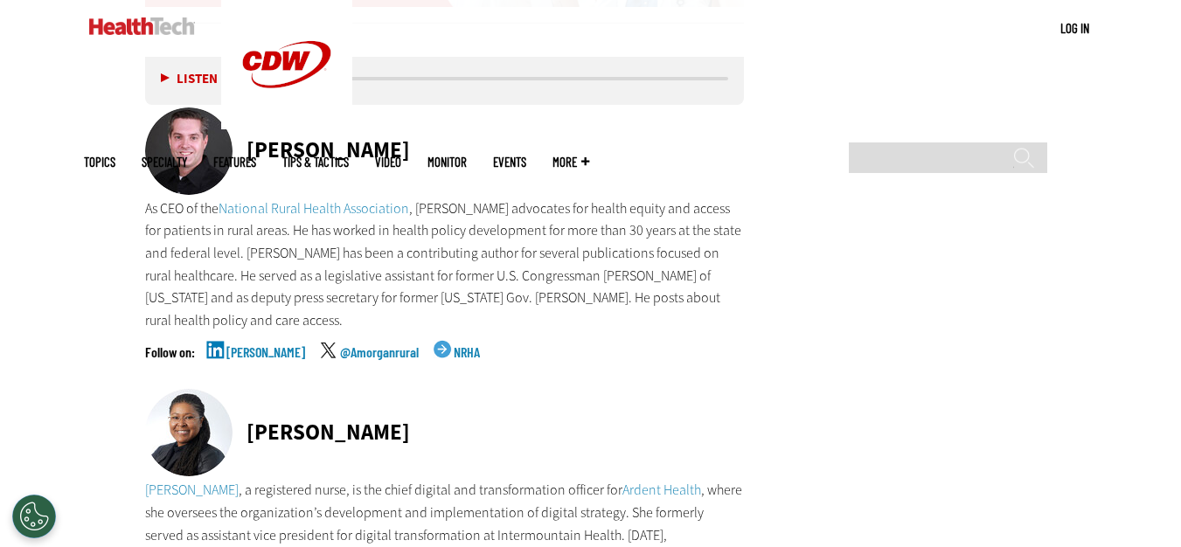
click at [262, 345] on link "Alan Morgan" at bounding box center [265, 367] width 79 height 44
